Goal: Task Accomplishment & Management: Complete application form

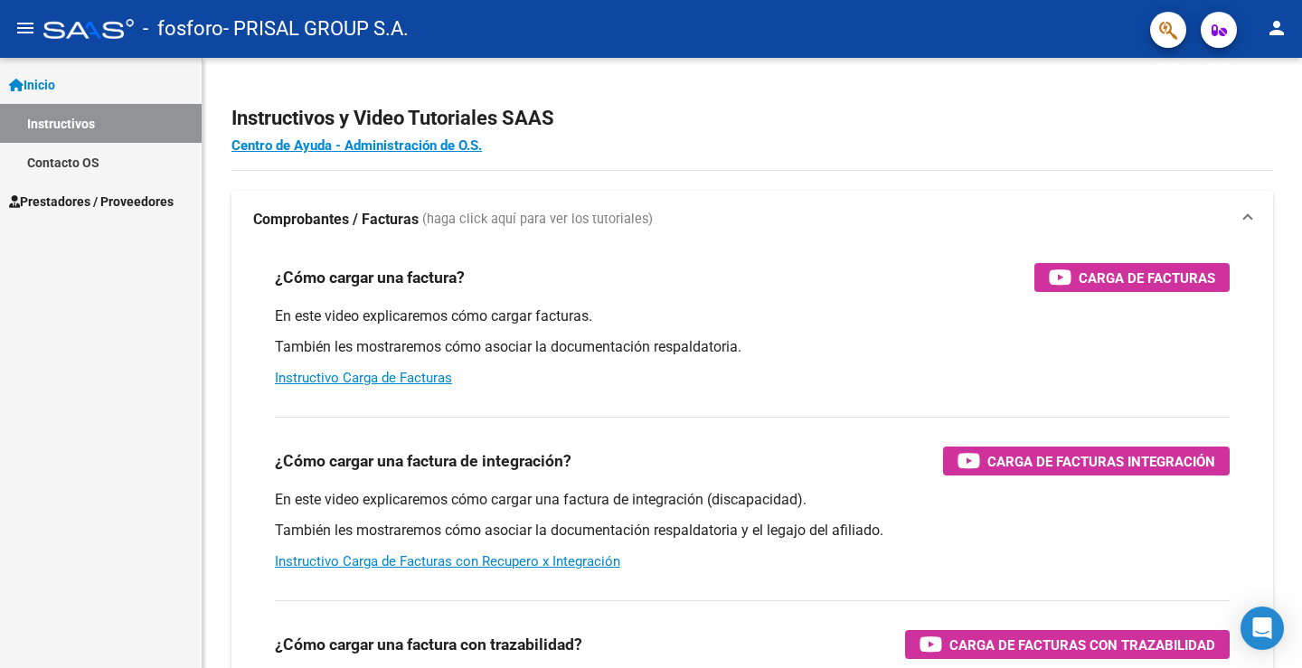
click at [101, 201] on span "Prestadores / Proveedores" at bounding box center [91, 202] width 165 height 20
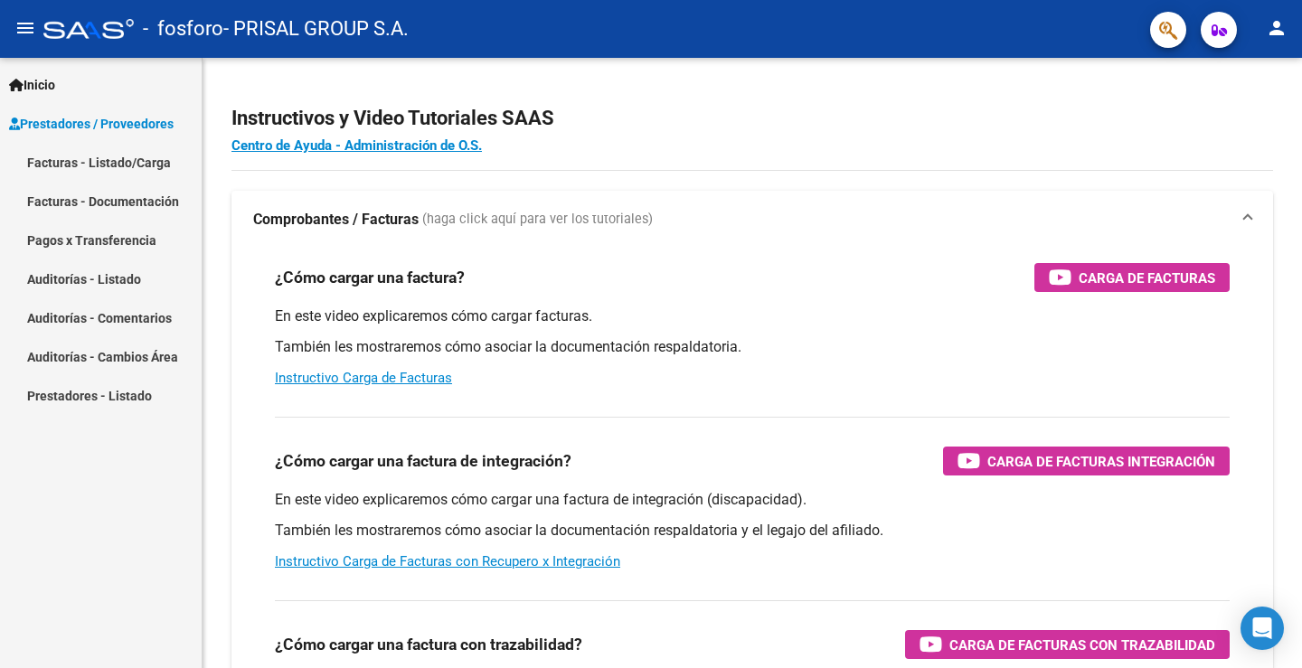
click at [100, 165] on link "Facturas - Listado/Carga" at bounding box center [101, 162] width 202 height 39
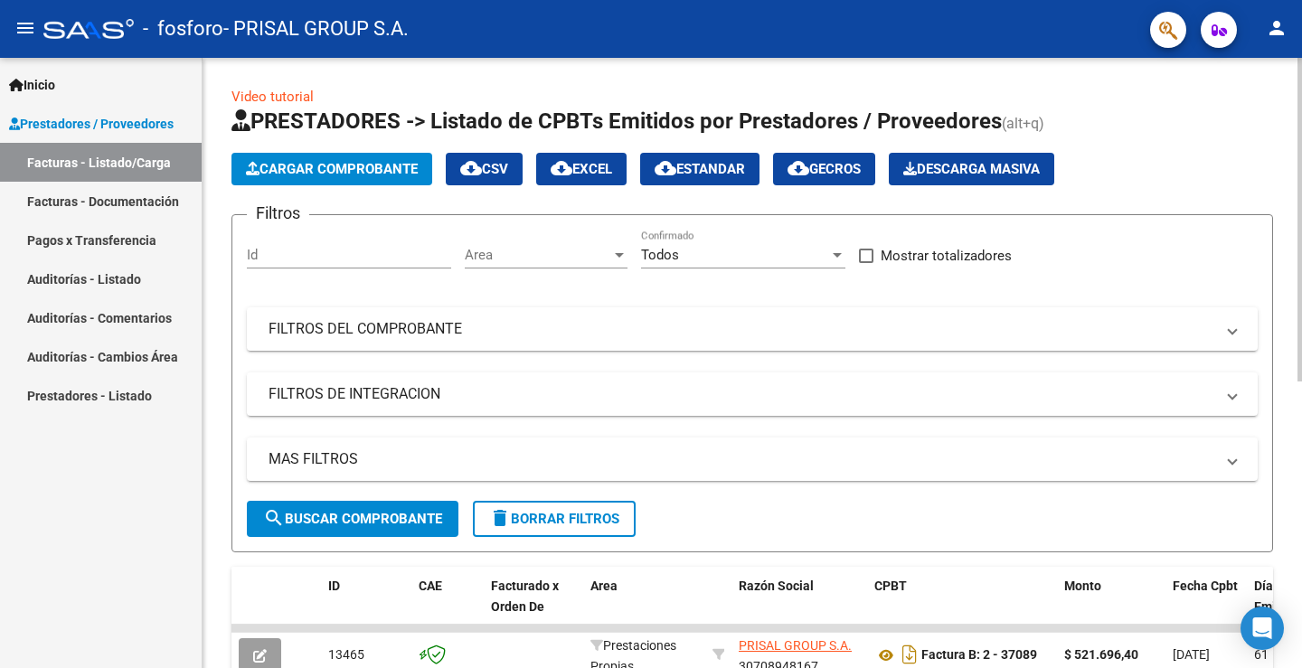
click at [353, 164] on span "Cargar Comprobante" at bounding box center [332, 169] width 172 height 16
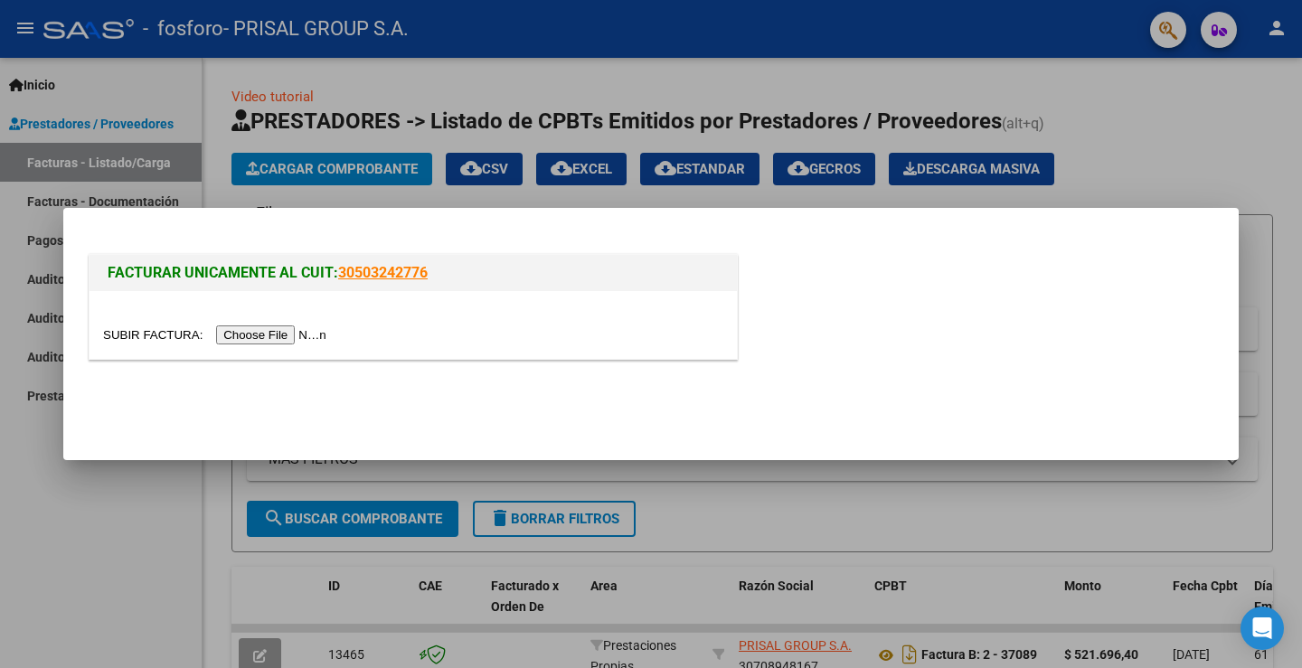
click at [315, 338] on input "file" at bounding box center [217, 334] width 229 height 19
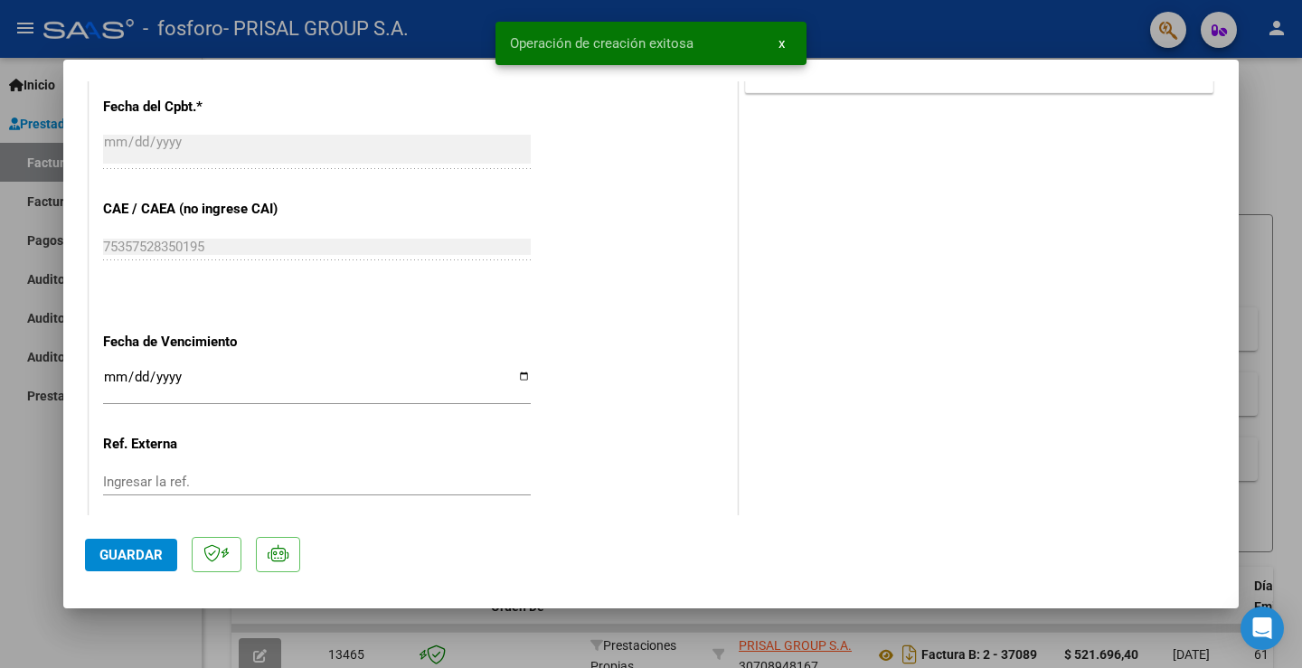
scroll to position [1011, 0]
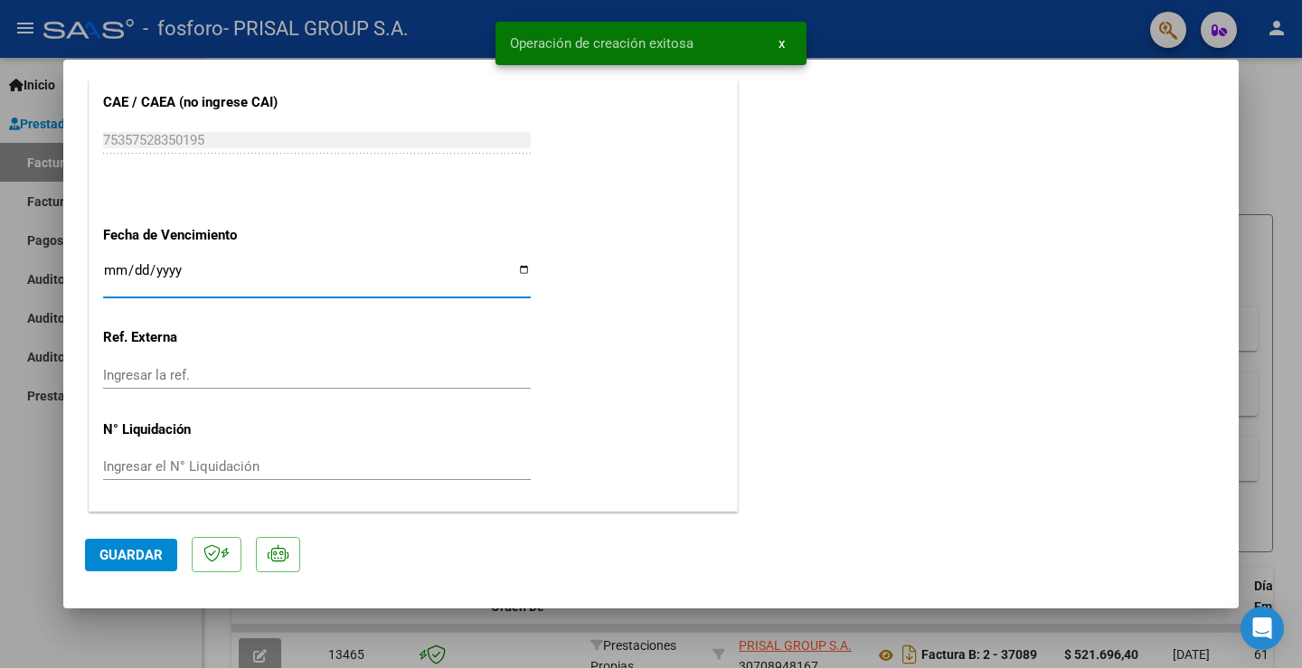
click at [108, 272] on input "Ingresar la fecha" at bounding box center [317, 277] width 428 height 29
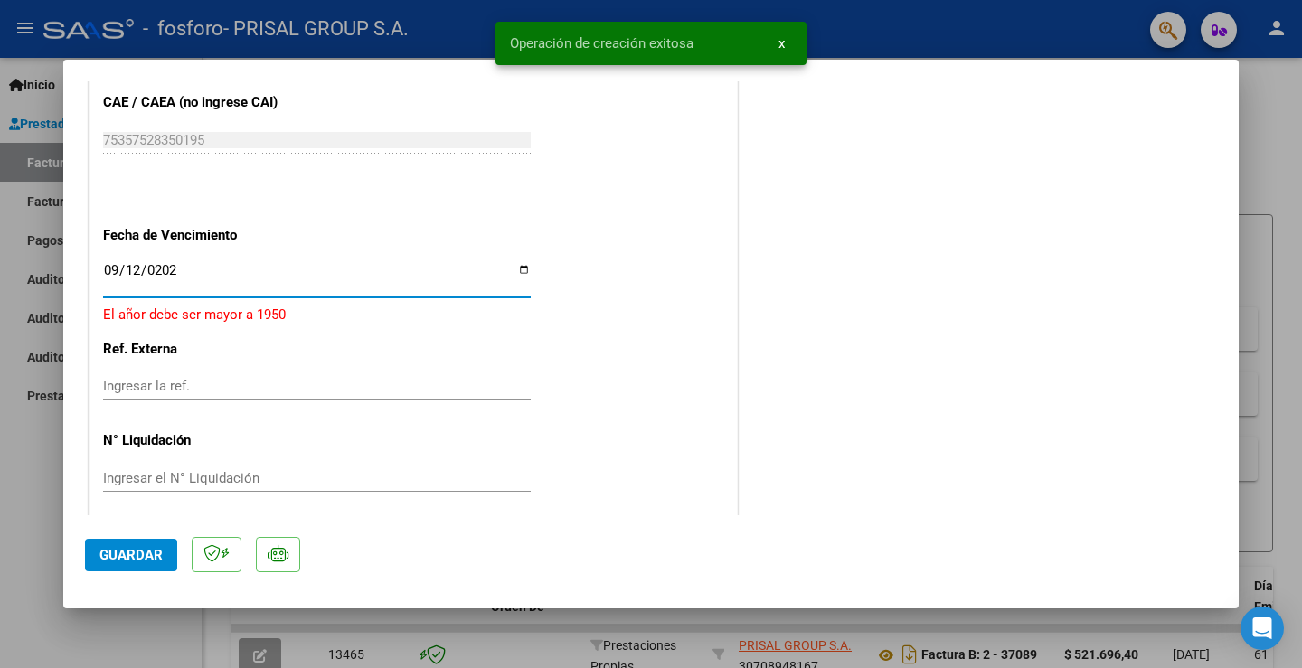
type input "[DATE]"
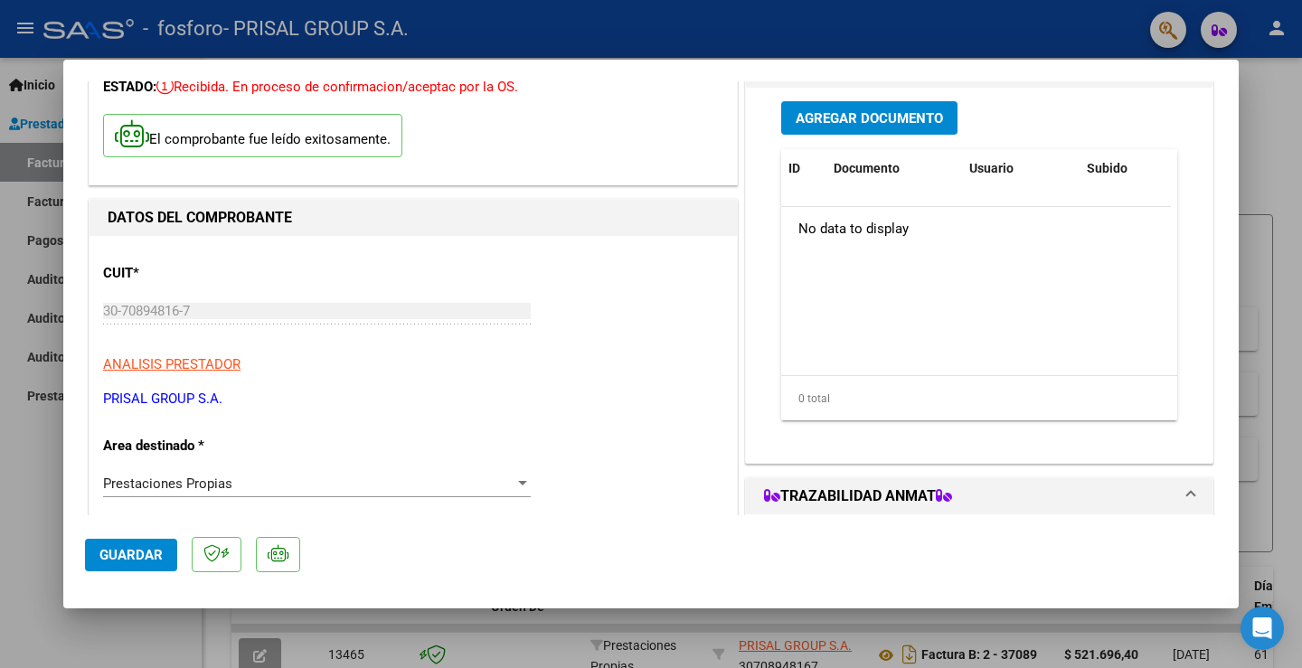
scroll to position [0, 0]
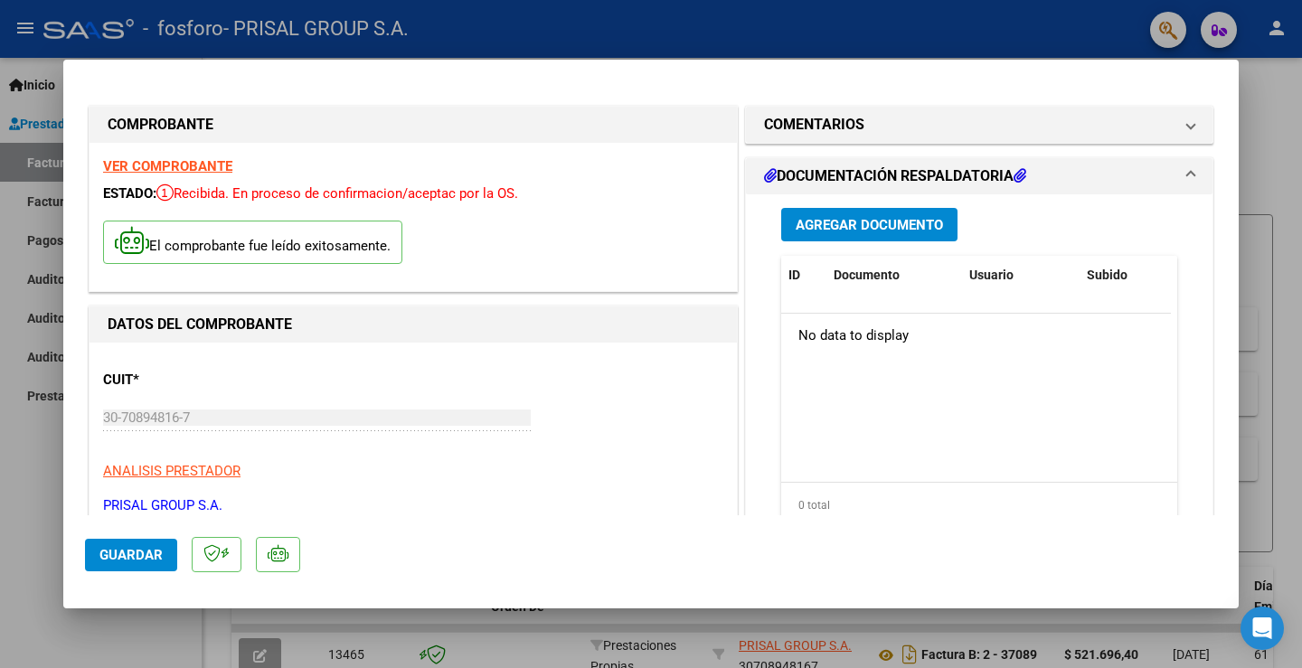
click at [868, 223] on span "Agregar Documento" at bounding box center [868, 225] width 147 height 16
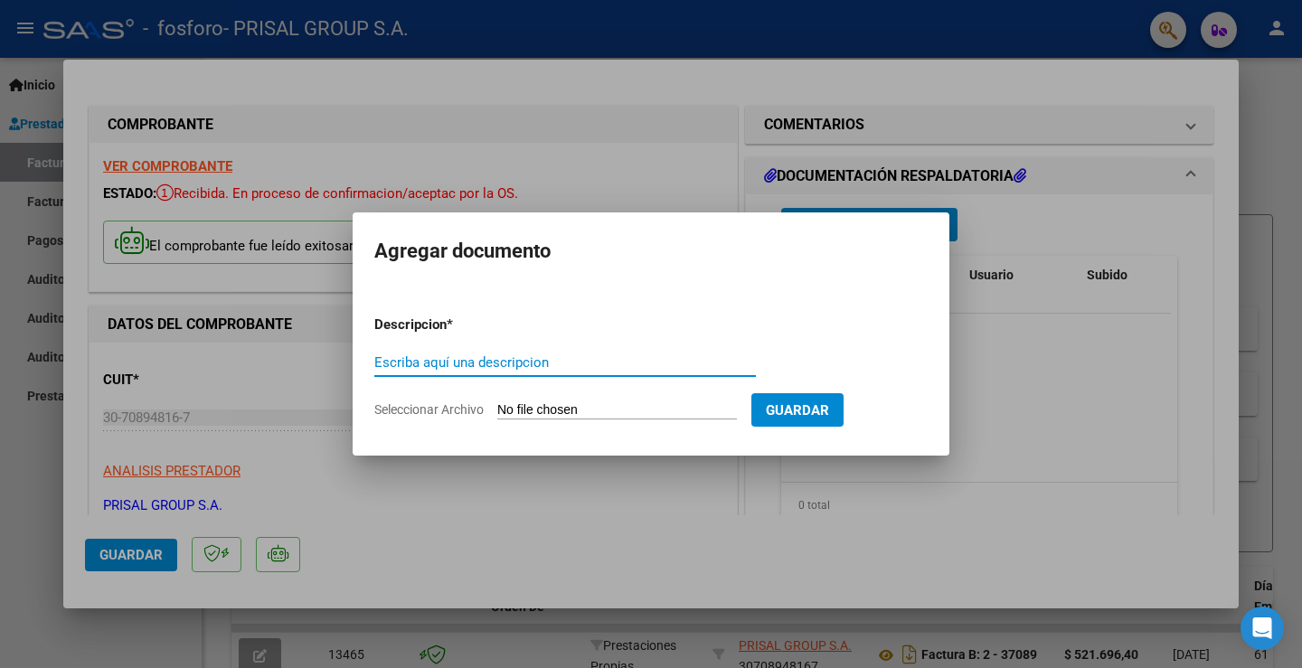
paste input "COMPLEMENTARIA FB-37640"
type input "COMPLEMENTARIA FB-37640"
click at [626, 411] on input "Seleccionar Archivo" at bounding box center [617, 410] width 240 height 17
type input "C:\fakepath\COMPLEMENTARIA FB-37640.pdf"
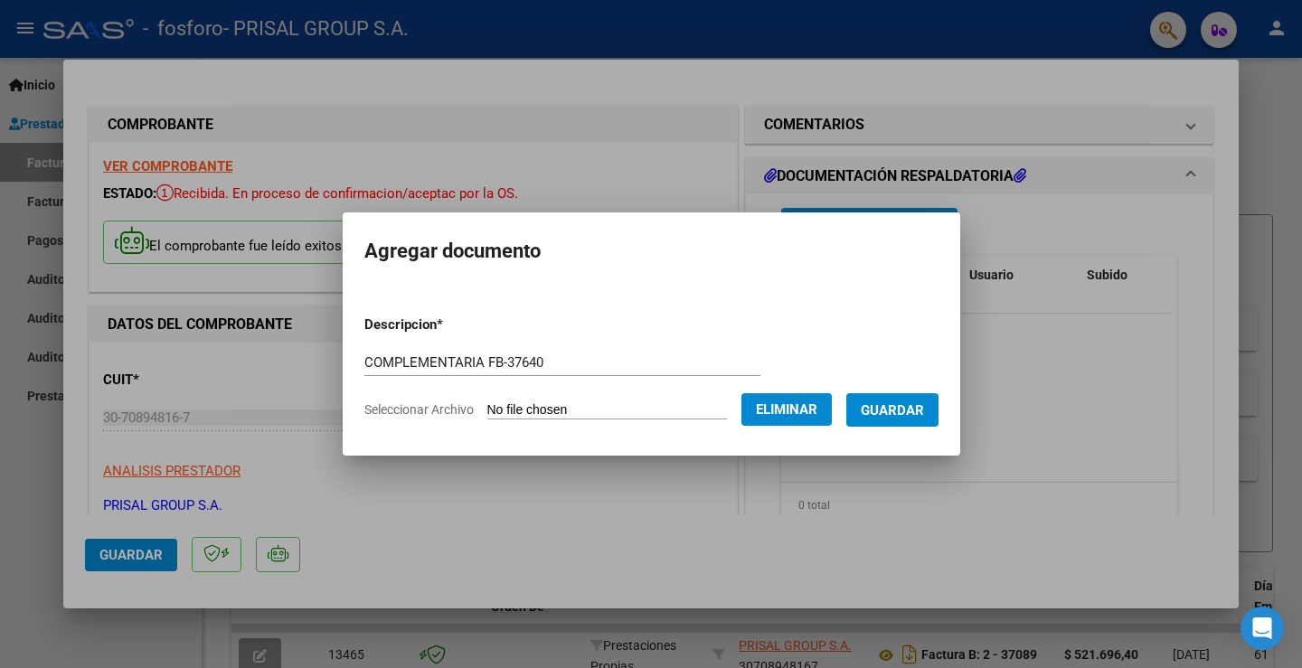
click at [917, 424] on button "Guardar" at bounding box center [892, 409] width 92 height 33
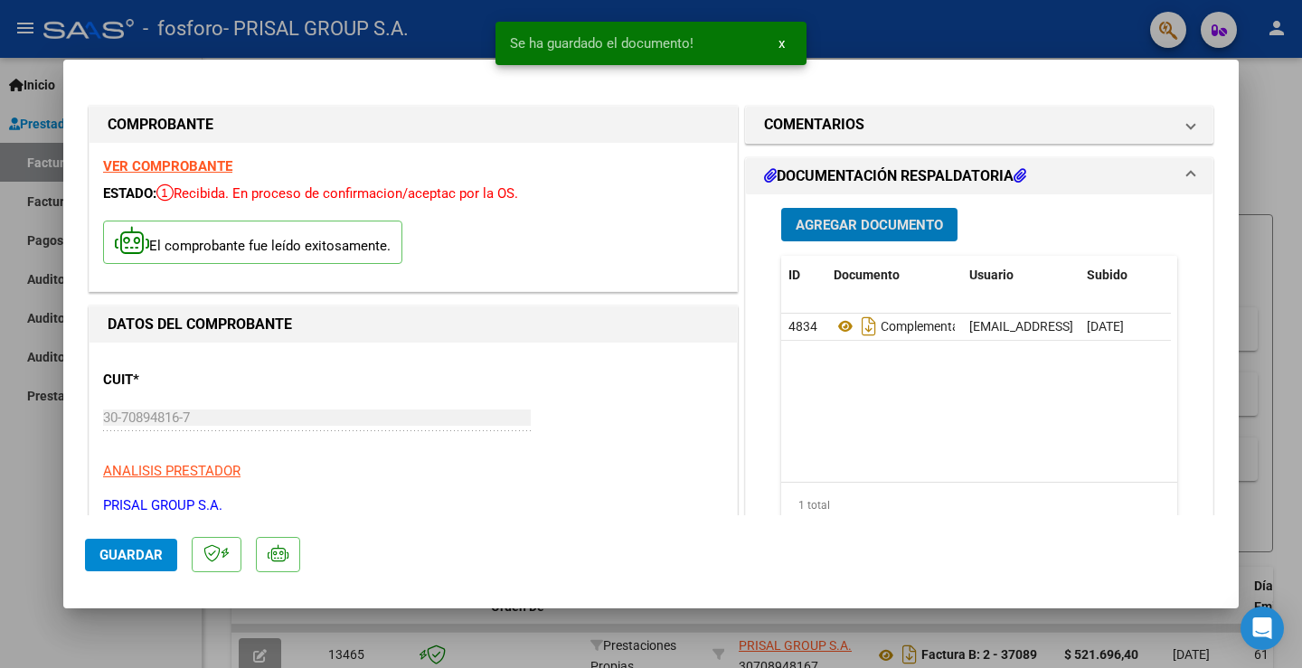
click at [143, 552] on span "Guardar" at bounding box center [130, 555] width 63 height 16
click at [114, 547] on span "Guardar" at bounding box center [130, 555] width 63 height 16
click at [25, 475] on div at bounding box center [651, 334] width 1302 height 668
type input "$ 0,00"
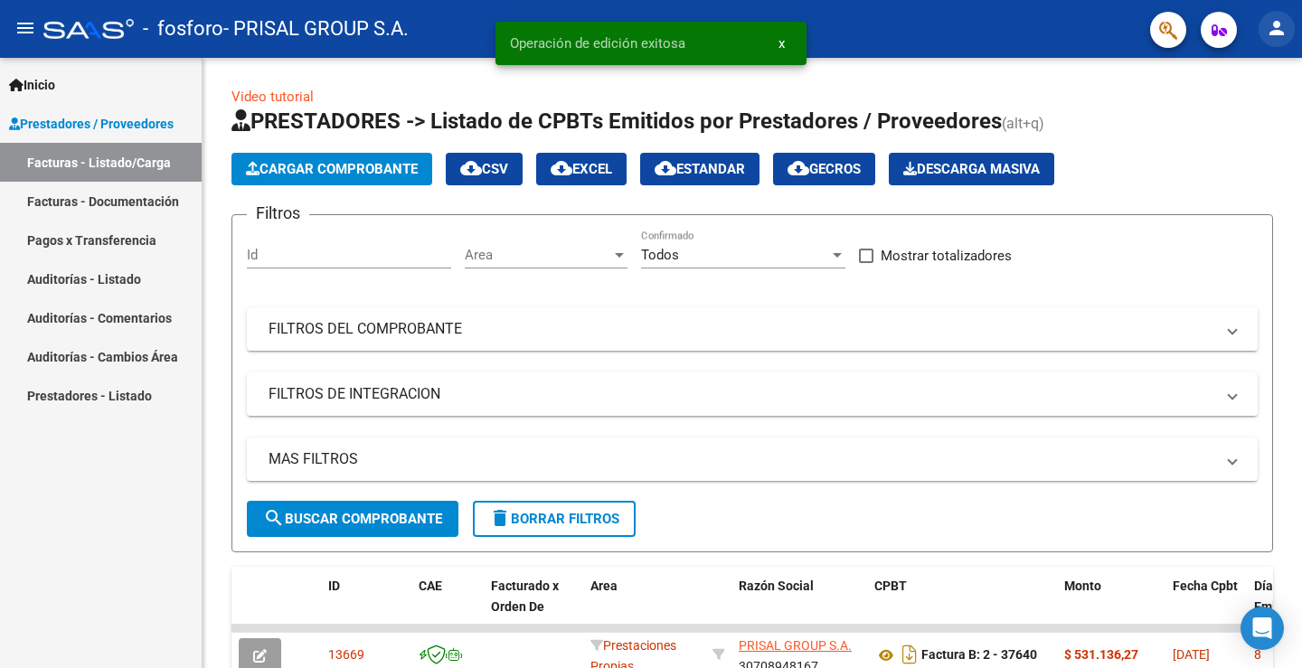
click at [1281, 32] on mat-icon "person" at bounding box center [1277, 28] width 22 height 22
click at [1244, 105] on button "exit_to_app Salir" at bounding box center [1239, 119] width 110 height 43
